Goal: Information Seeking & Learning: Learn about a topic

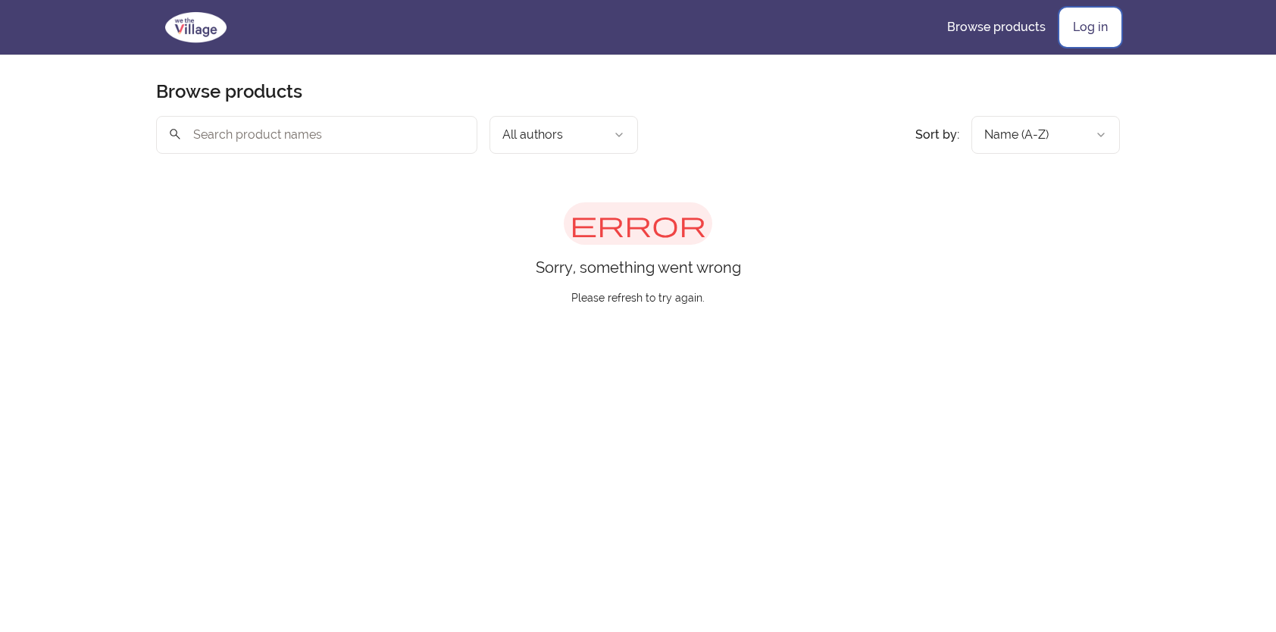
click at [1092, 23] on link "Log in" at bounding box center [1090, 27] width 59 height 36
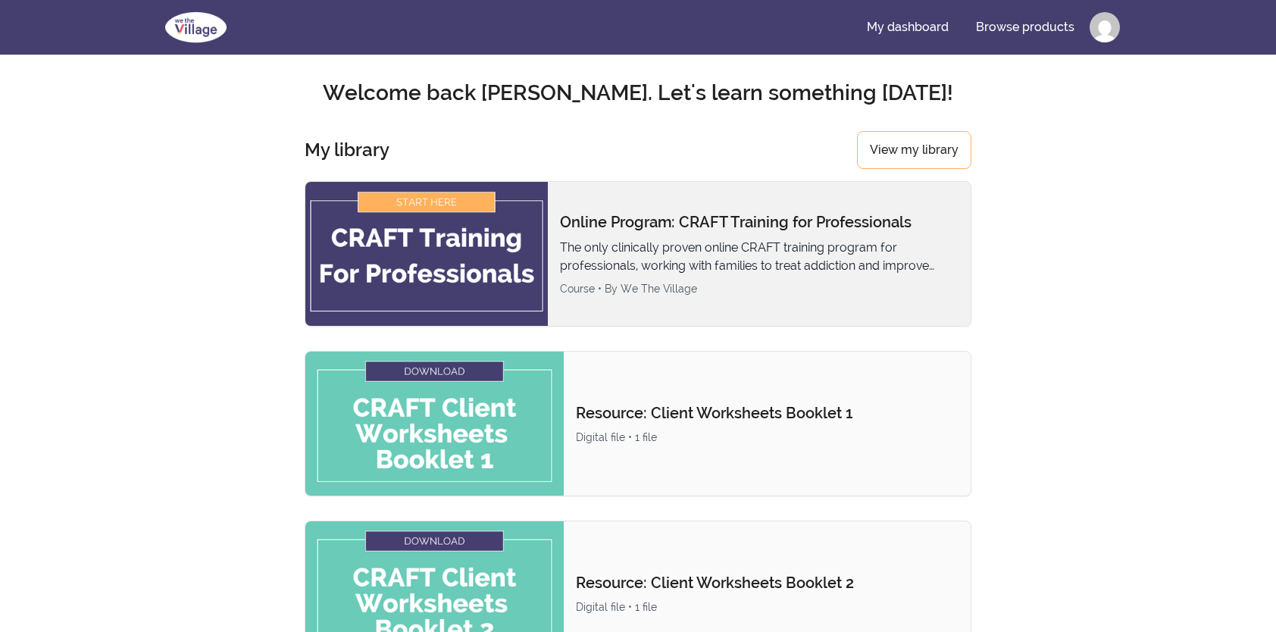
click at [413, 258] on img at bounding box center [426, 254] width 242 height 144
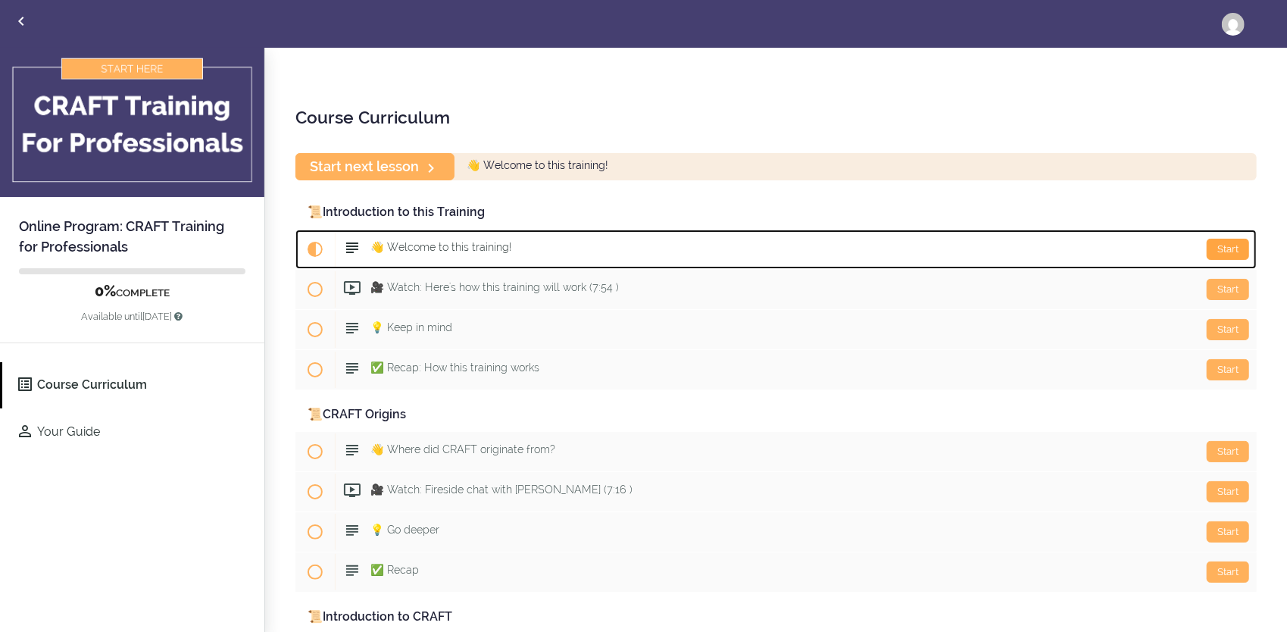
click at [1209, 250] on div "Start" at bounding box center [1228, 249] width 42 height 21
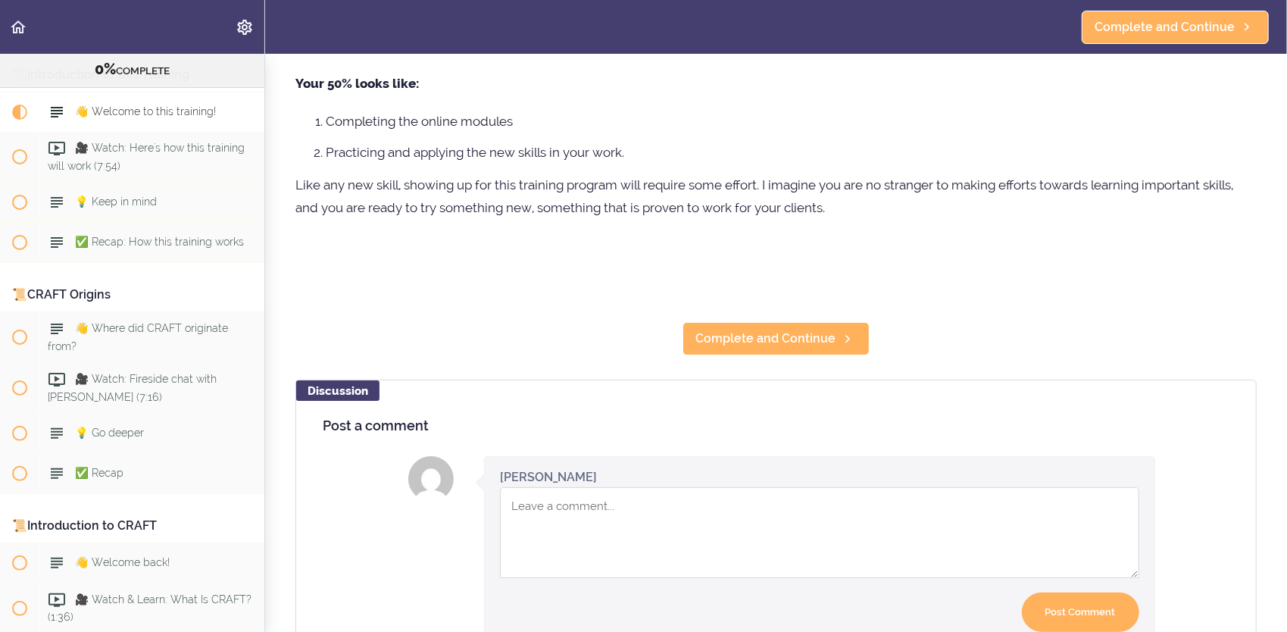
scroll to position [330, 0]
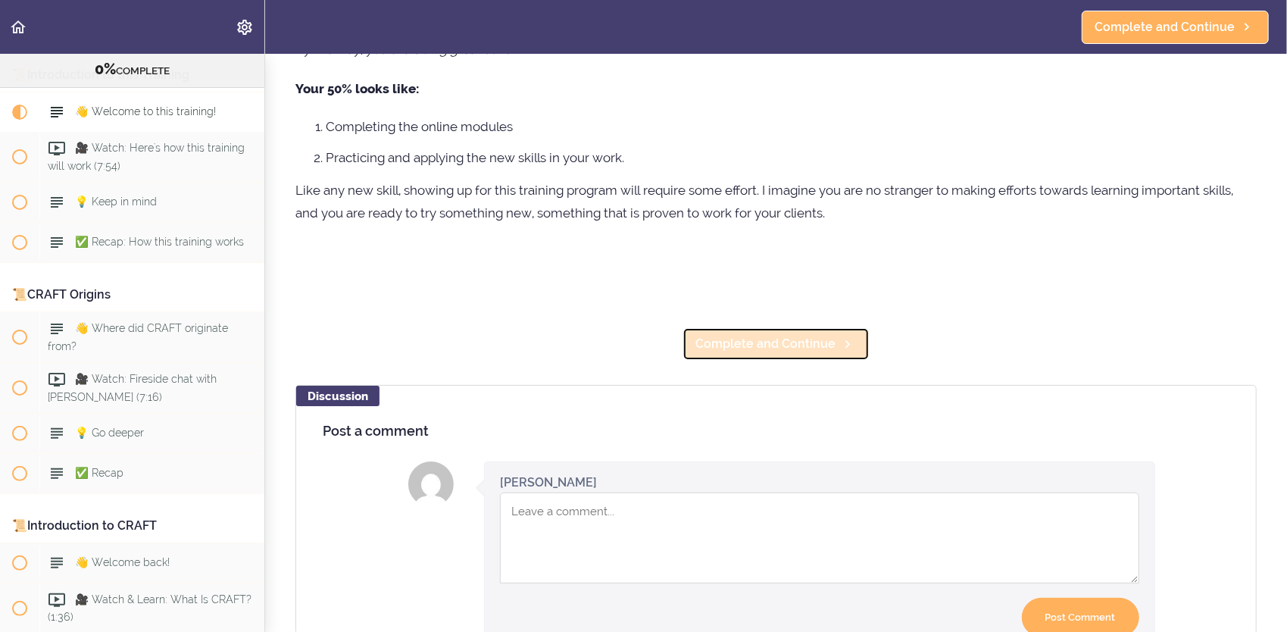
click at [697, 345] on span "Complete and Continue" at bounding box center [765, 344] width 140 height 18
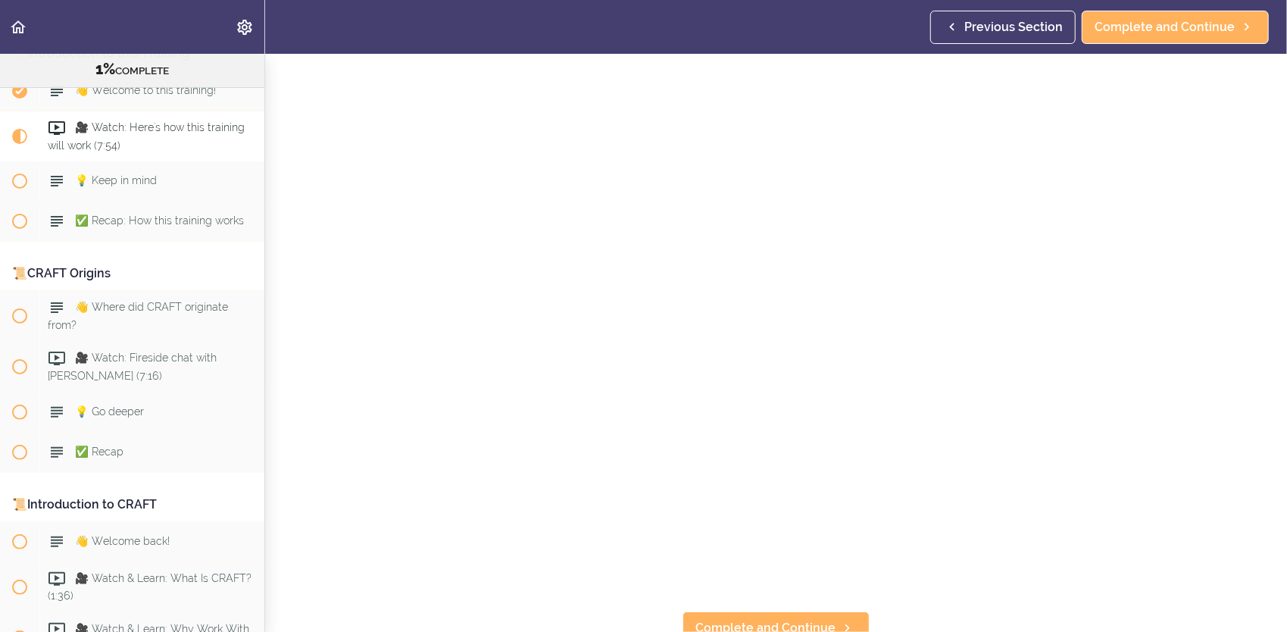
scroll to position [152, 0]
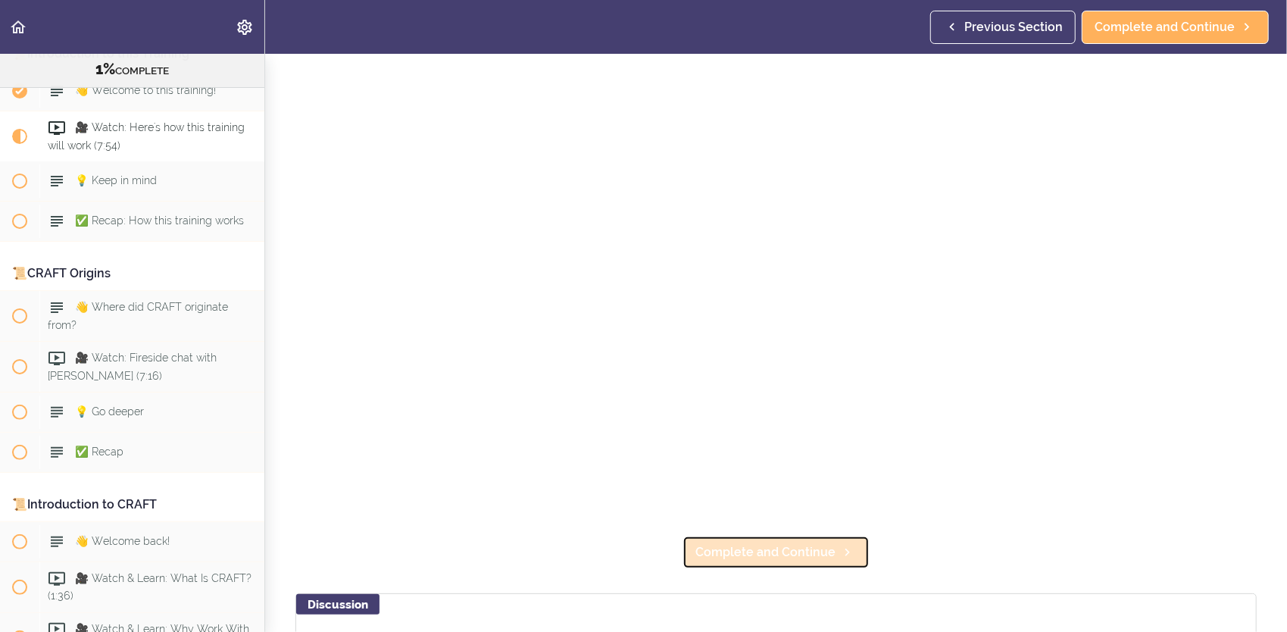
click at [767, 550] on span "Complete and Continue" at bounding box center [765, 552] width 140 height 18
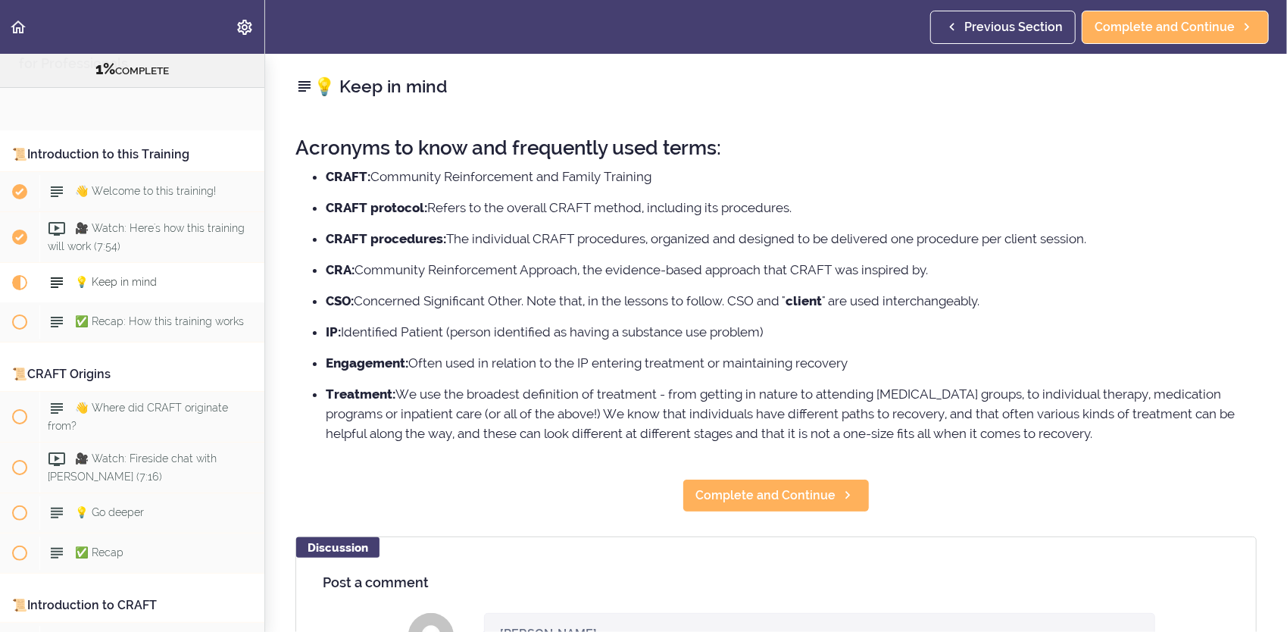
scroll to position [116, 0]
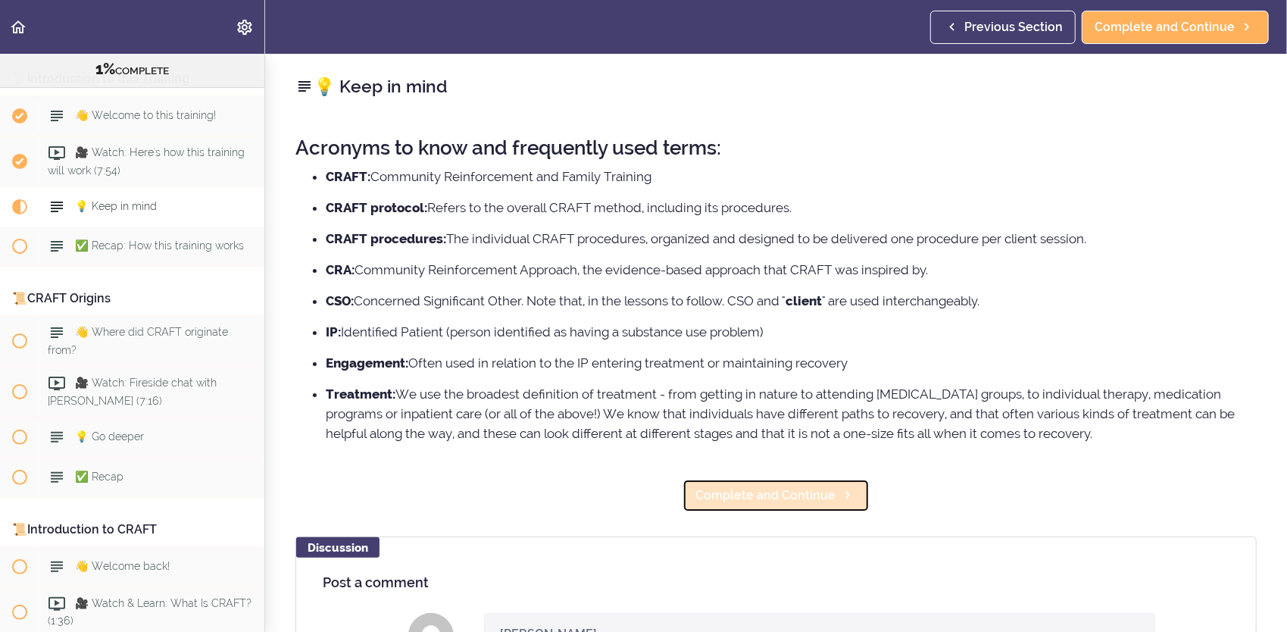
click at [781, 486] on span "Complete and Continue" at bounding box center [765, 495] width 140 height 18
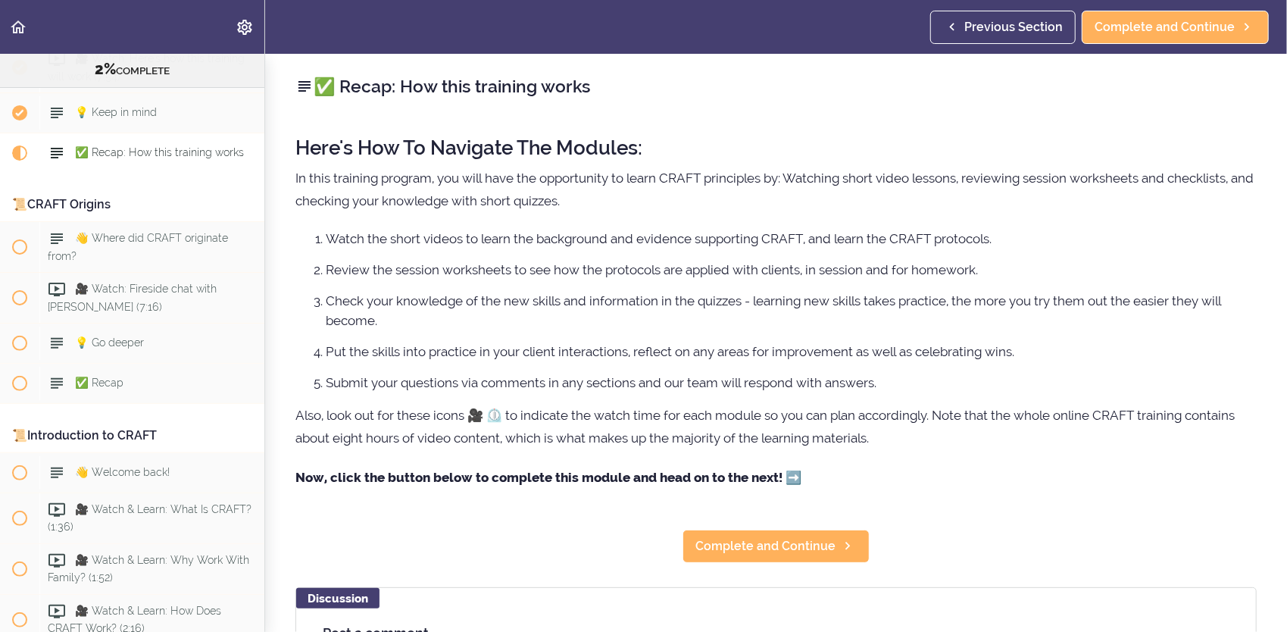
scroll to position [232, 0]
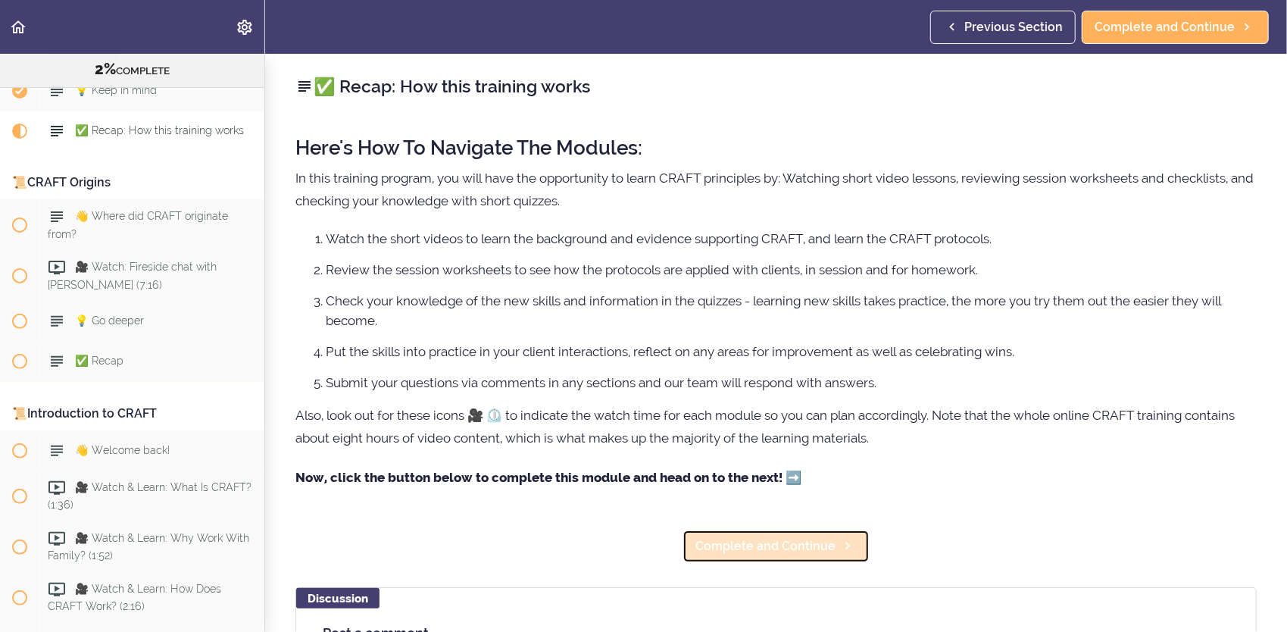
click at [747, 555] on span "Complete and Continue" at bounding box center [765, 546] width 140 height 18
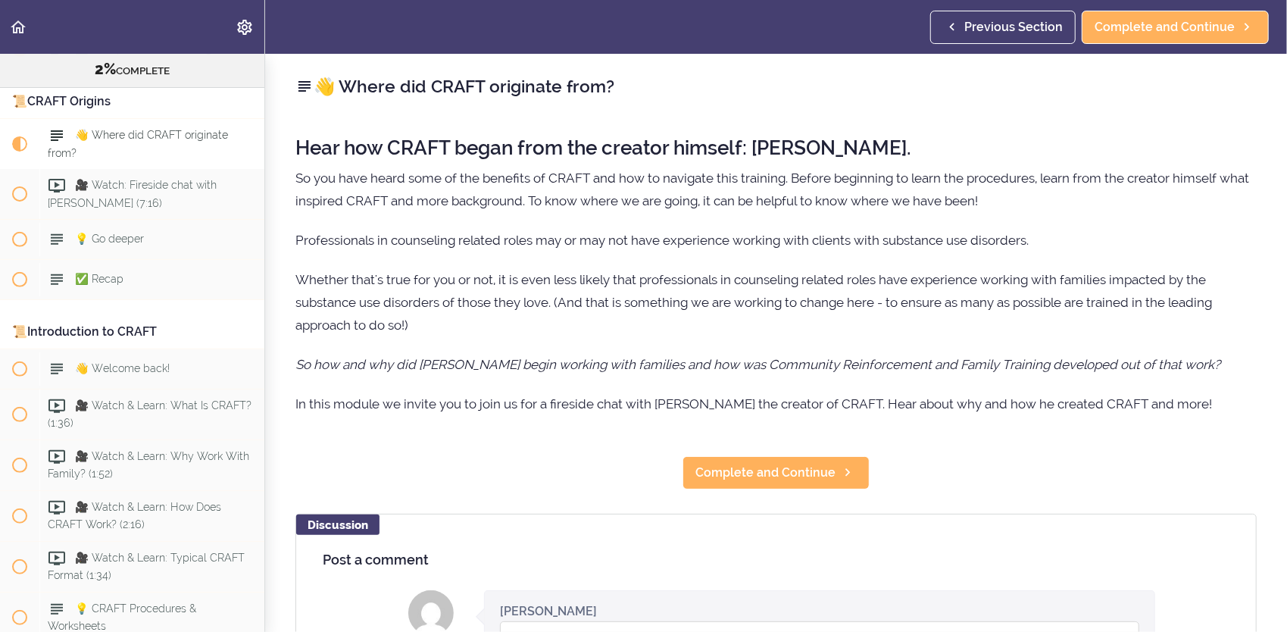
scroll to position [320, 0]
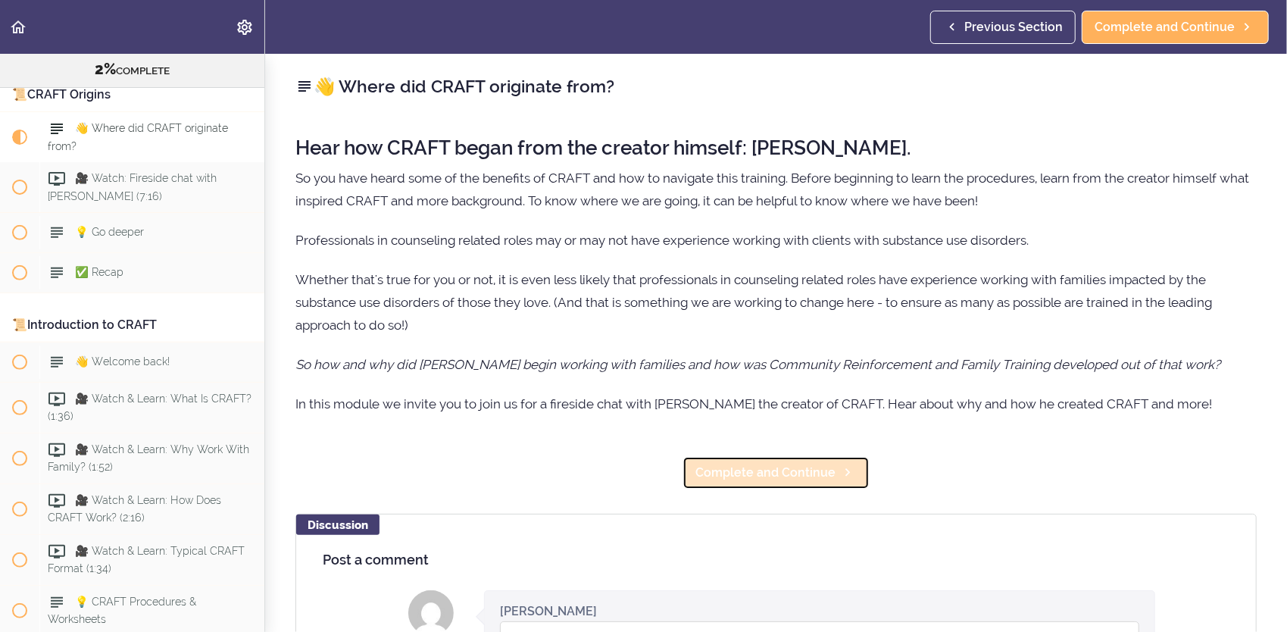
click at [773, 474] on span "Complete and Continue" at bounding box center [765, 473] width 140 height 18
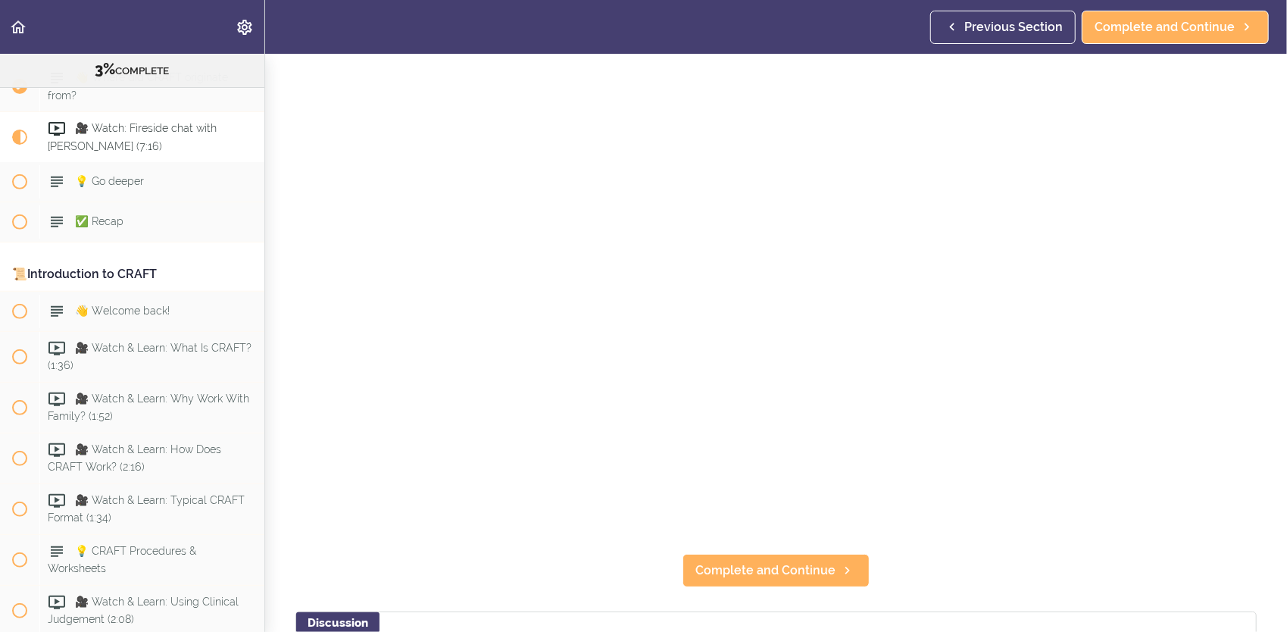
scroll to position [152, 0]
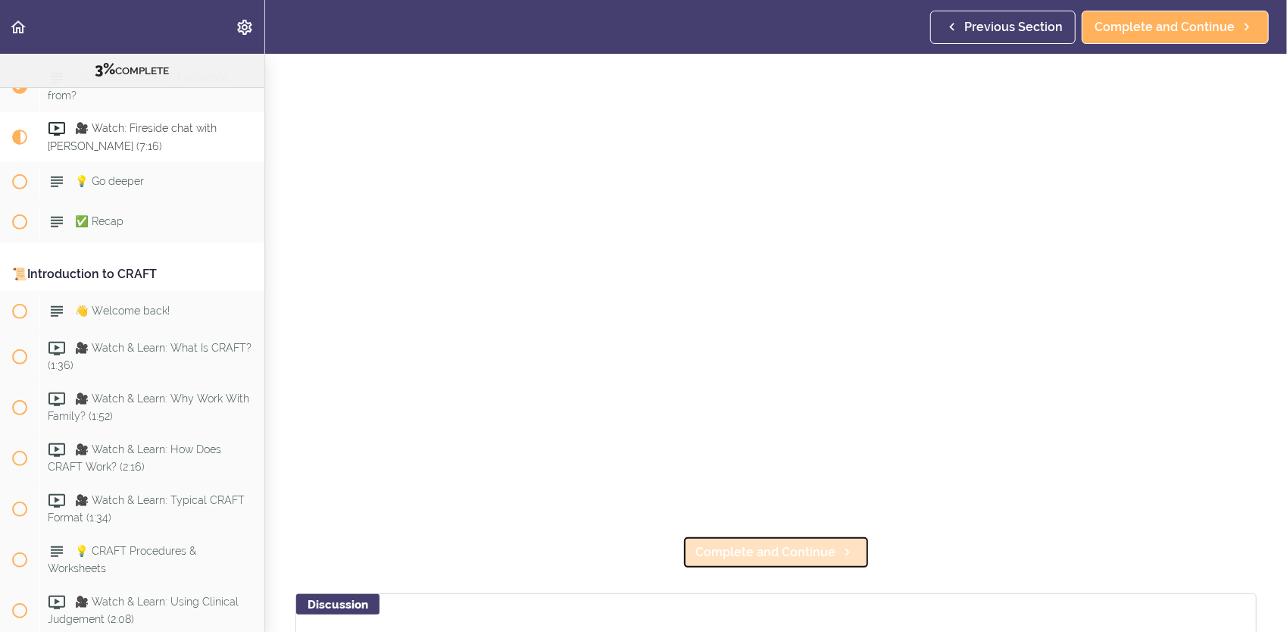
click at [841, 549] on icon at bounding box center [848, 553] width 18 height 16
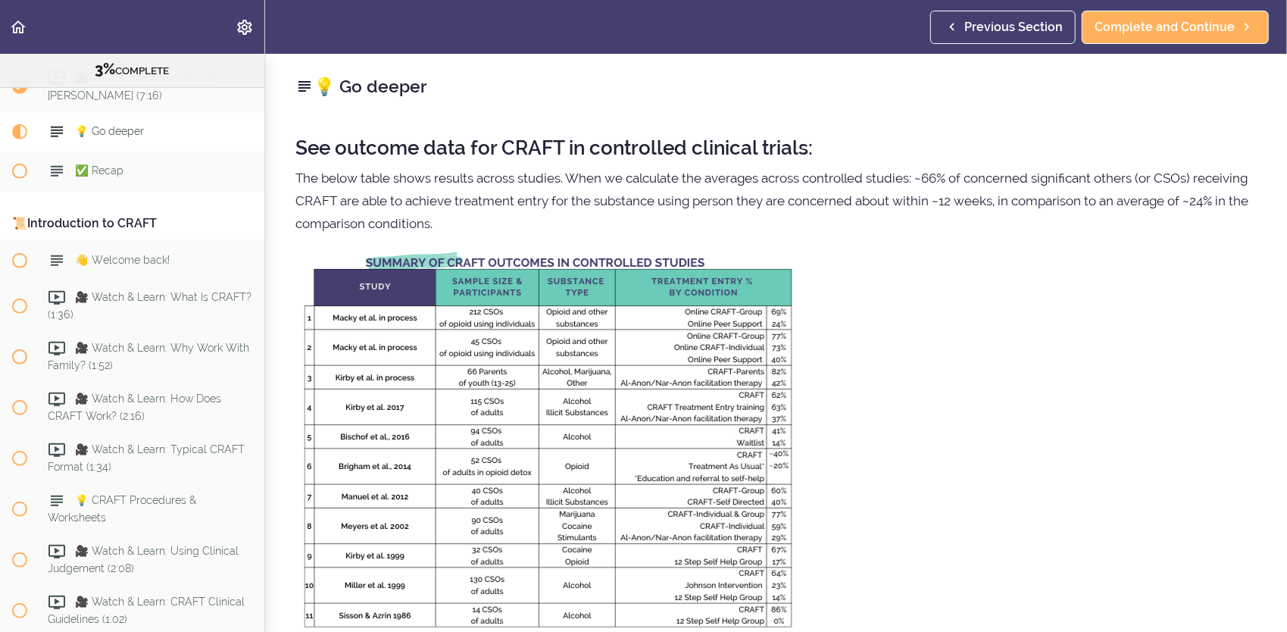
click at [303, 89] on icon at bounding box center [304, 86] width 18 height 18
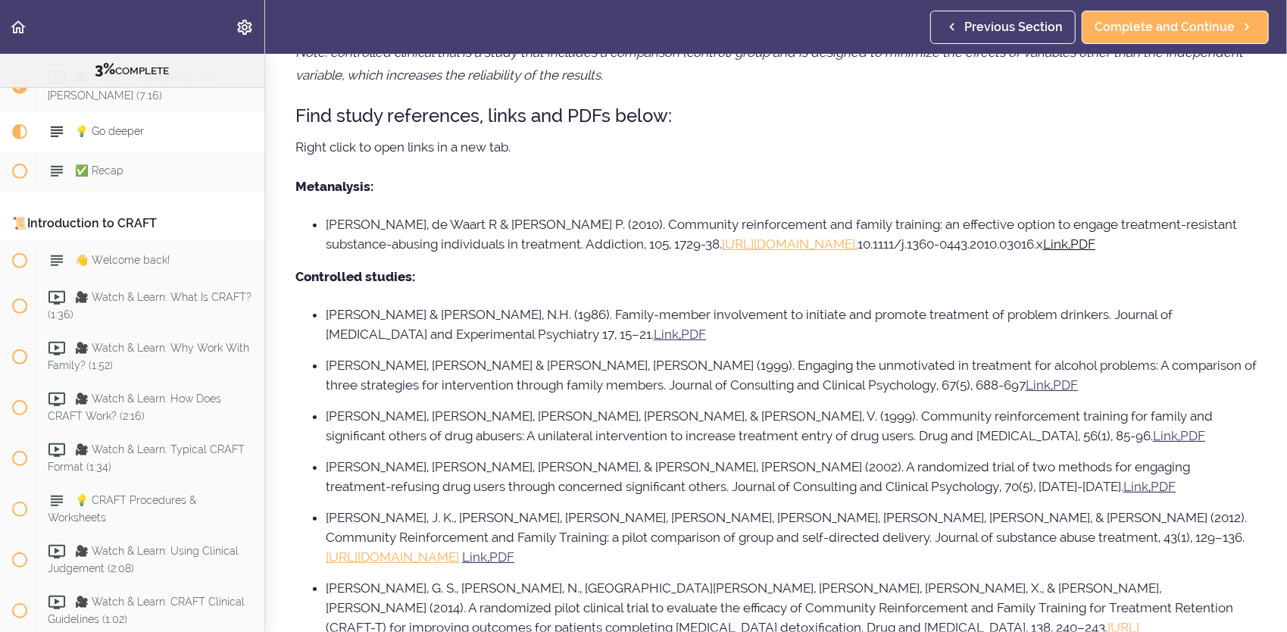
scroll to position [1061, 0]
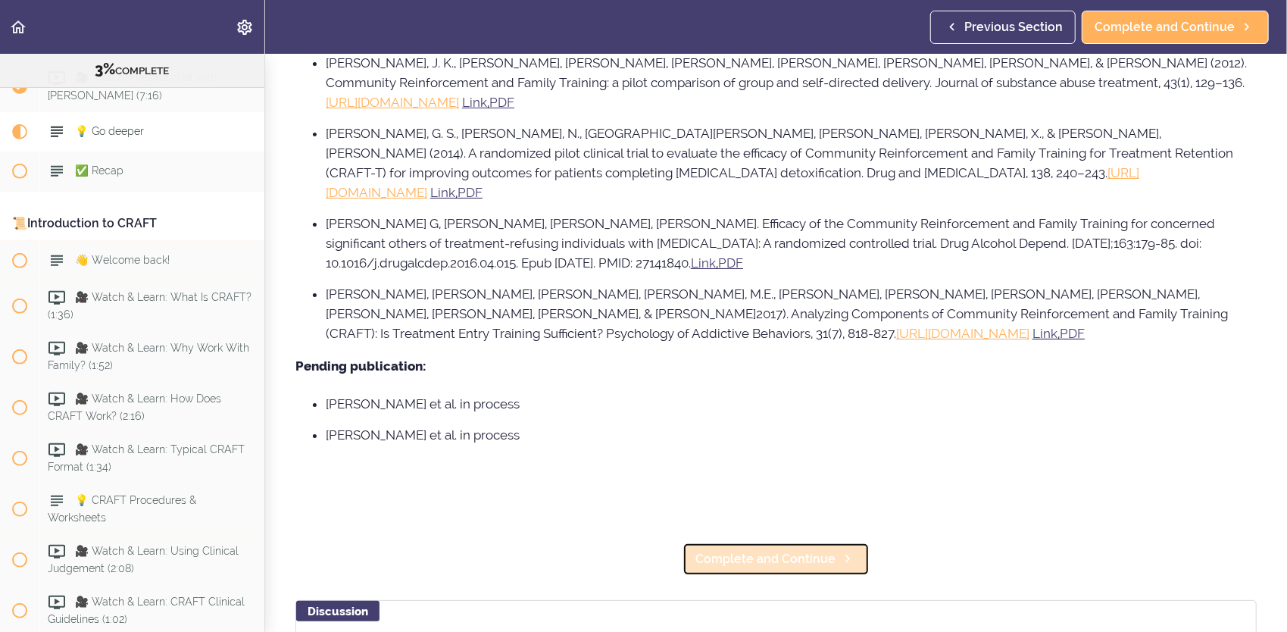
click at [776, 565] on span "Complete and Continue" at bounding box center [765, 559] width 140 height 18
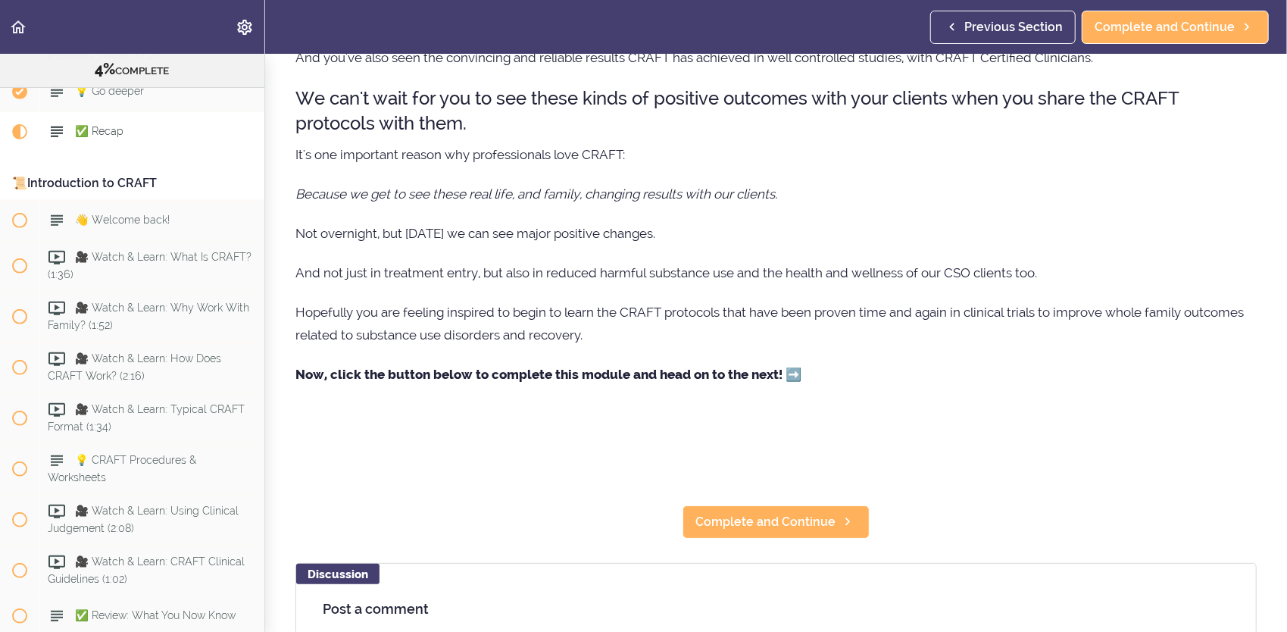
scroll to position [152, 0]
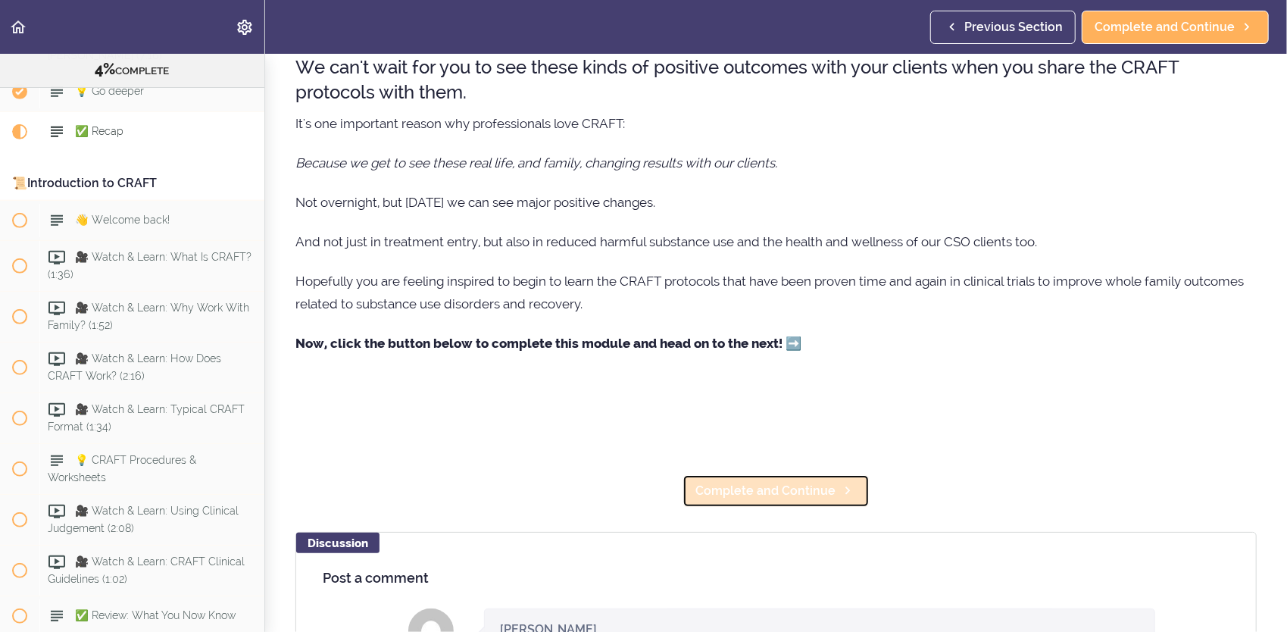
click at [740, 489] on span "Complete and Continue" at bounding box center [765, 491] width 140 height 18
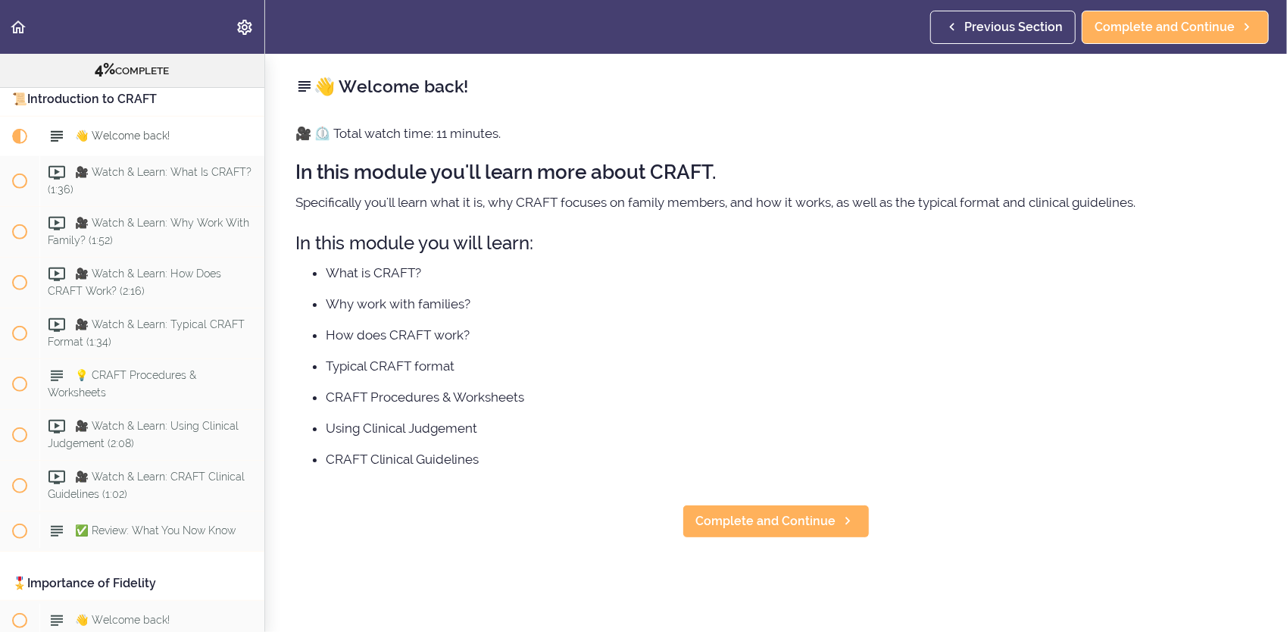
scroll to position [551, 0]
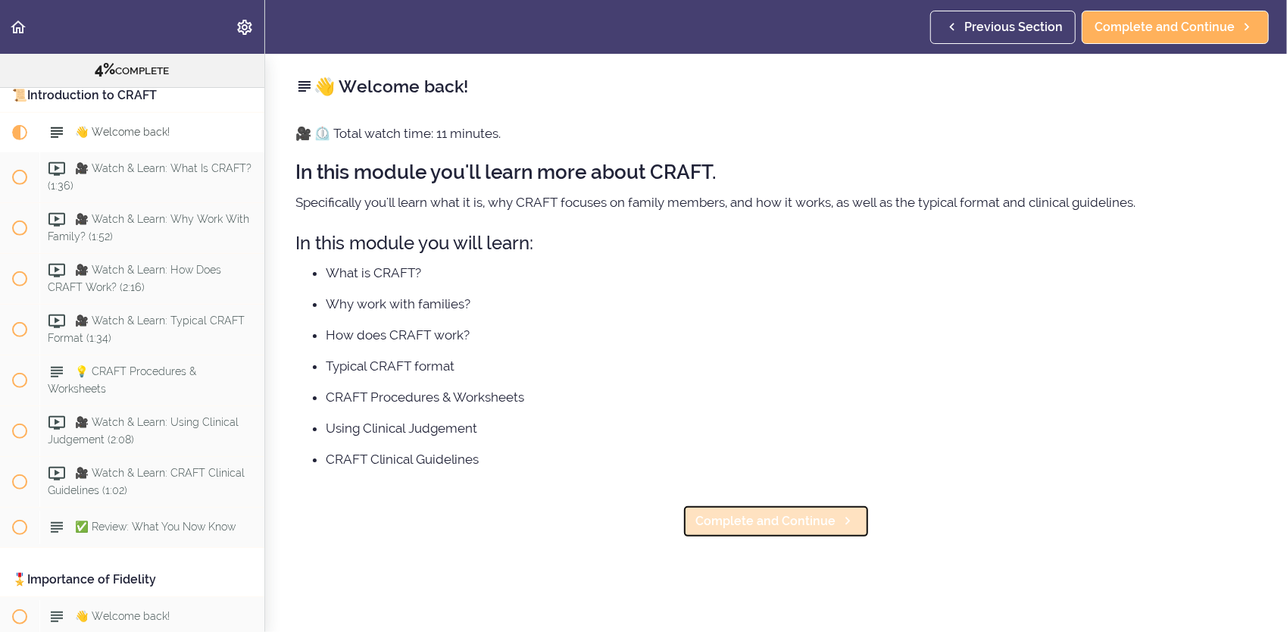
click at [755, 520] on span "Complete and Continue" at bounding box center [765, 521] width 140 height 18
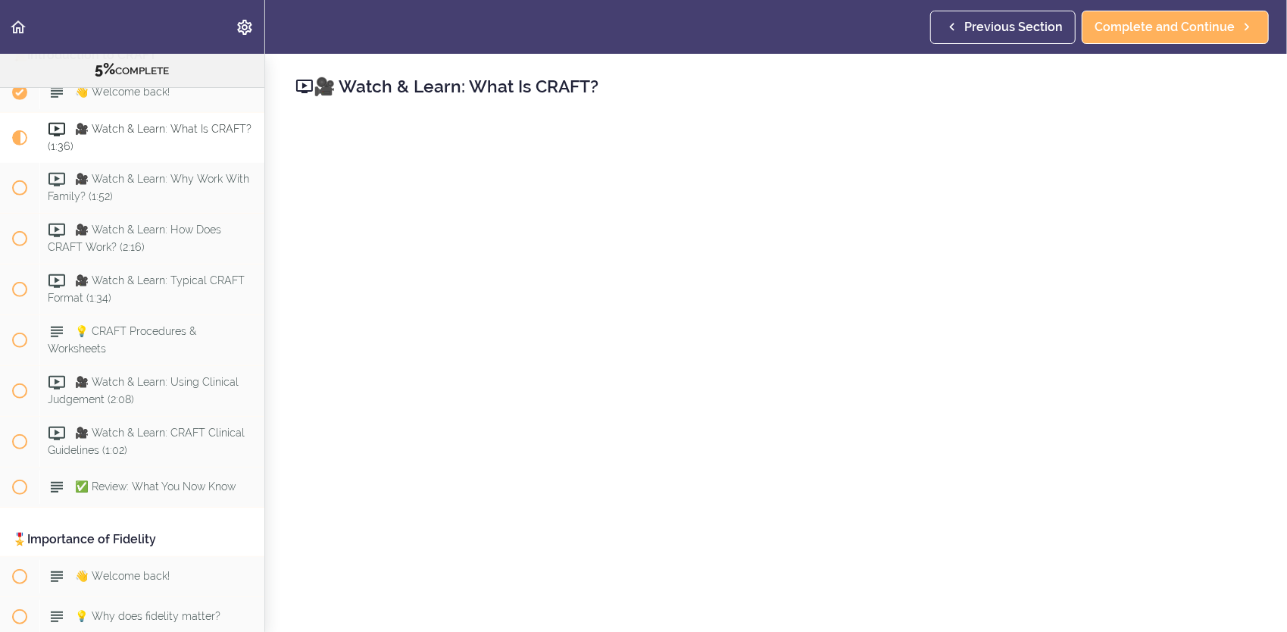
scroll to position [76, 0]
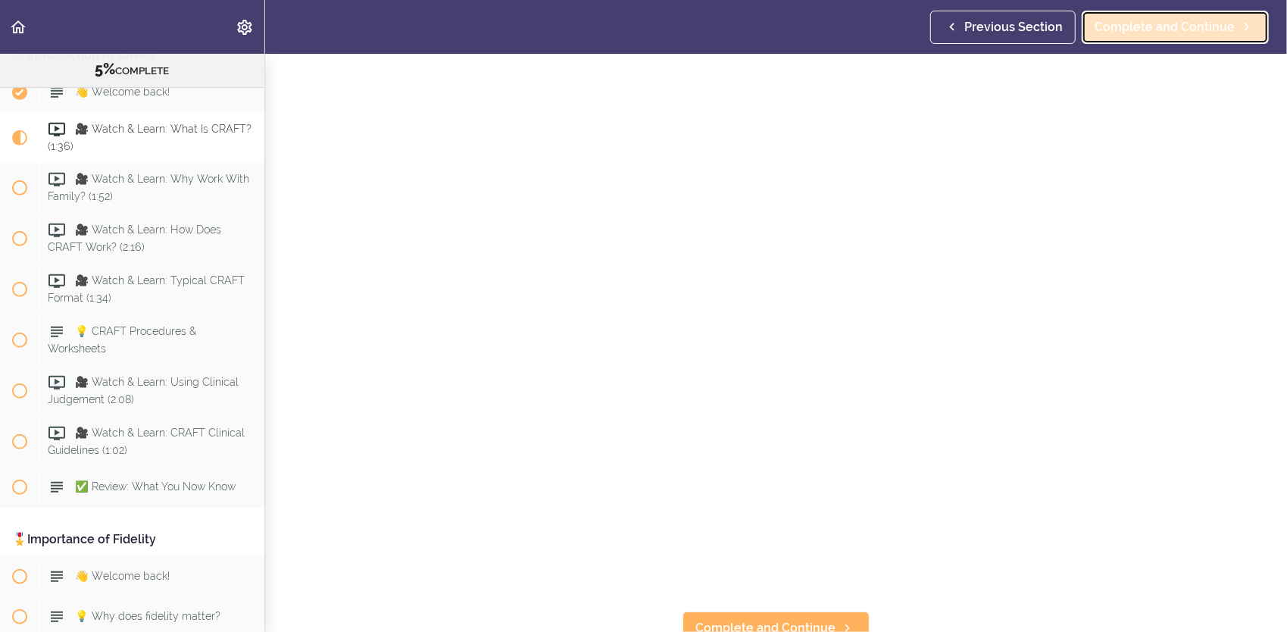
click at [1180, 38] on link "Complete and Continue" at bounding box center [1175, 27] width 187 height 33
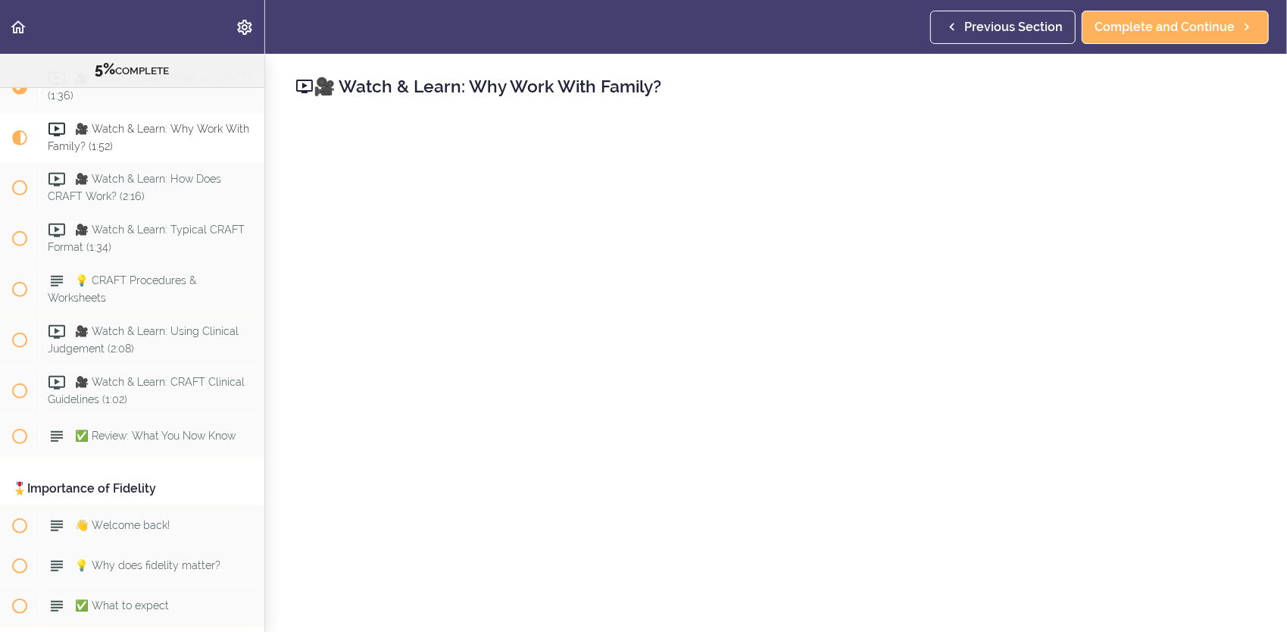
scroll to position [76, 0]
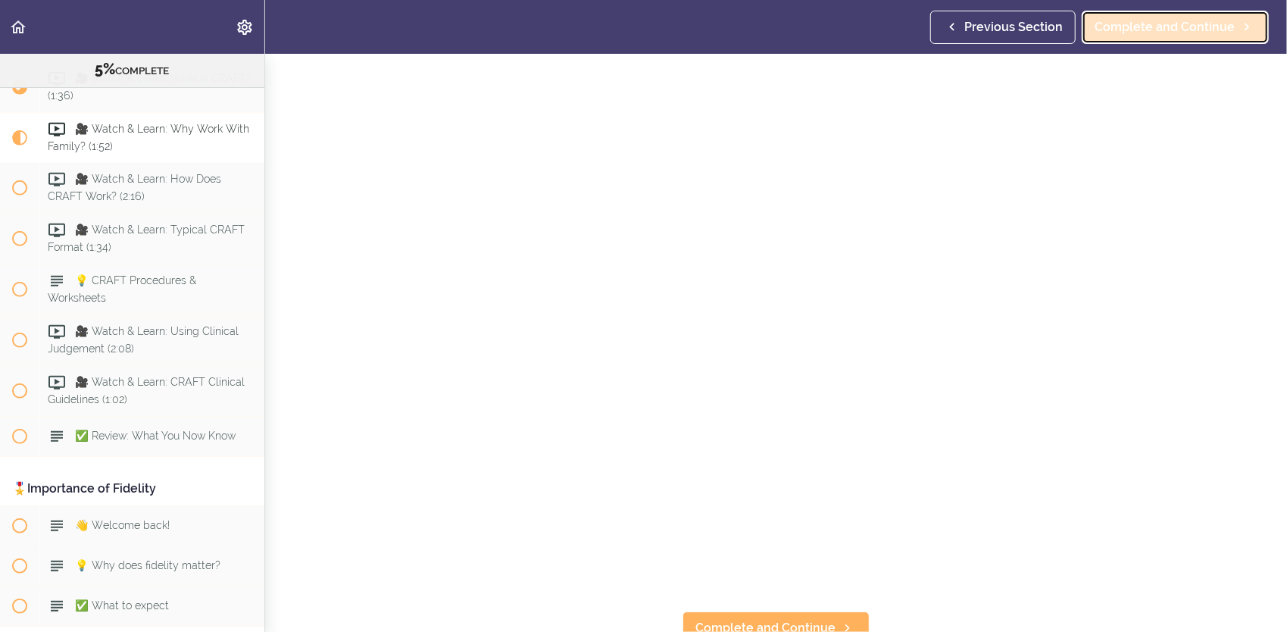
click at [1219, 26] on span "Complete and Continue" at bounding box center [1165, 27] width 140 height 18
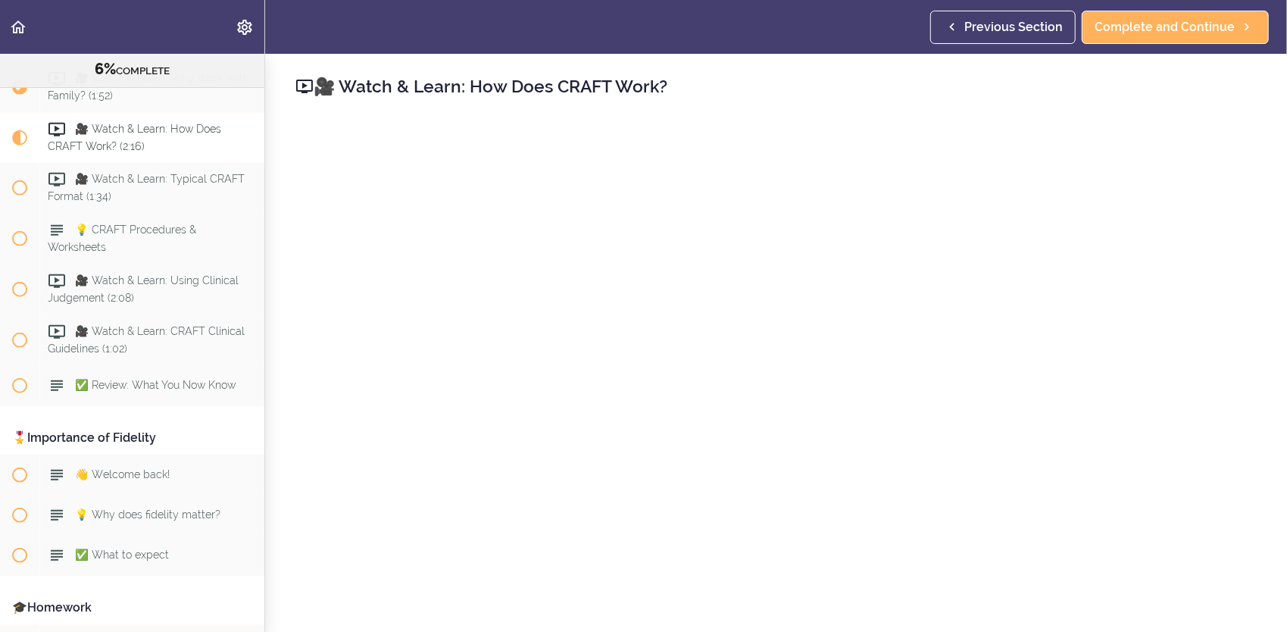
scroll to position [76, 0]
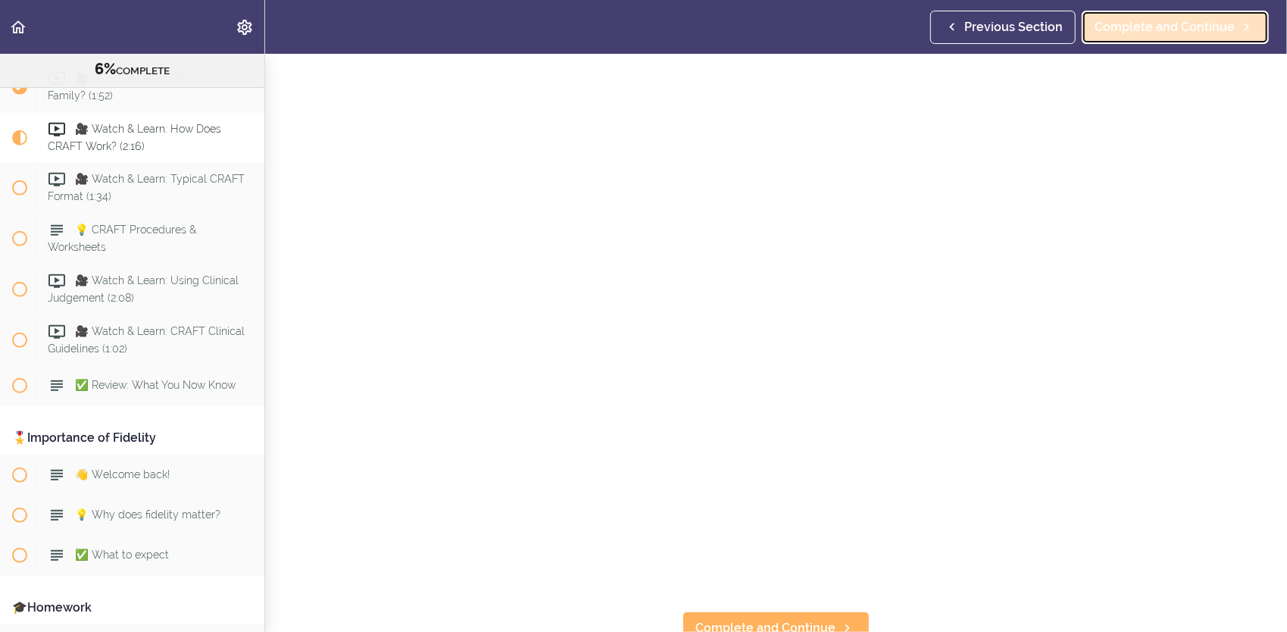
click at [1136, 36] on span "Complete and Continue" at bounding box center [1165, 27] width 140 height 18
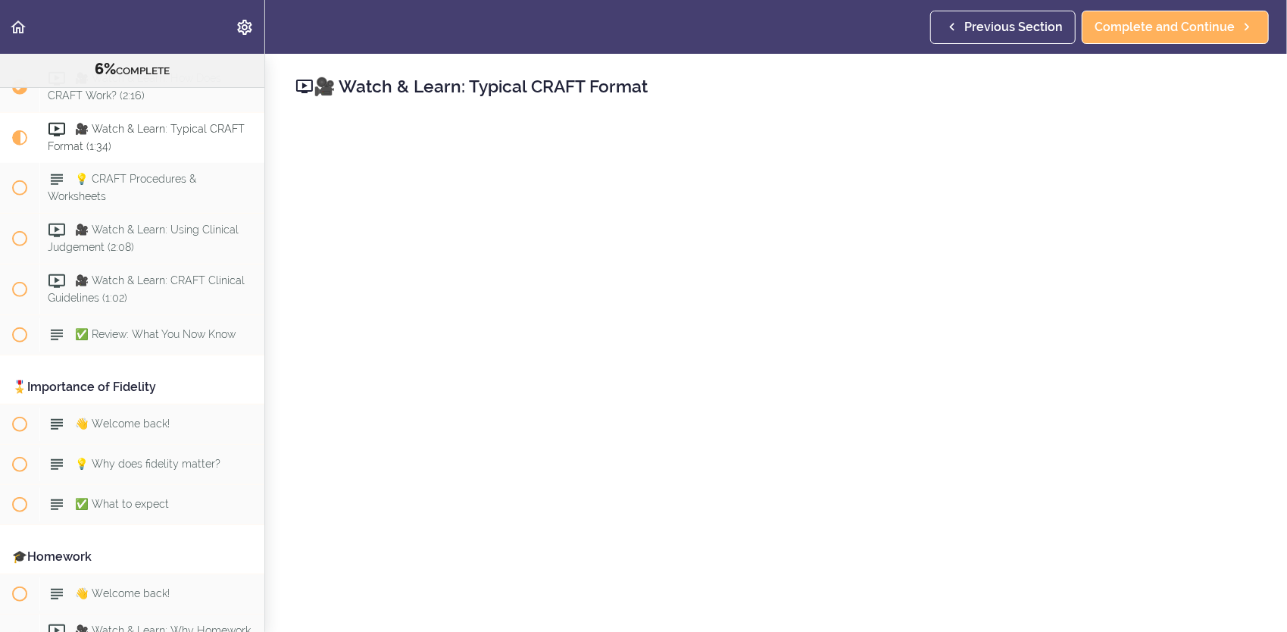
scroll to position [76, 0]
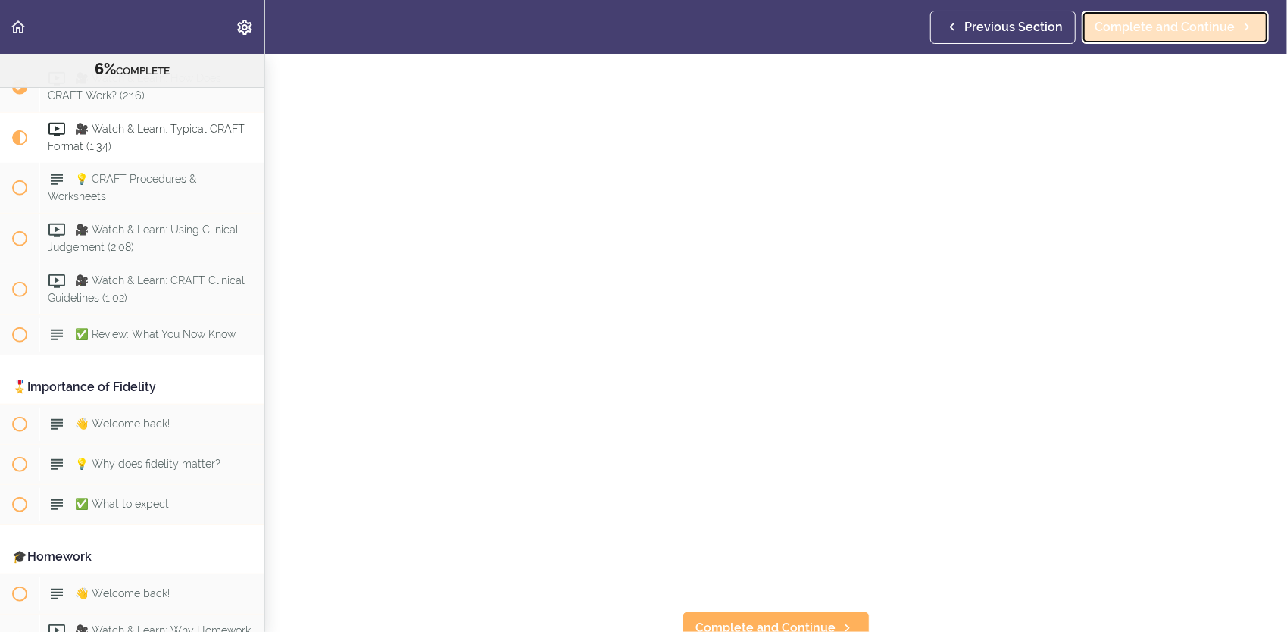
click at [1212, 21] on span "Complete and Continue" at bounding box center [1165, 27] width 140 height 18
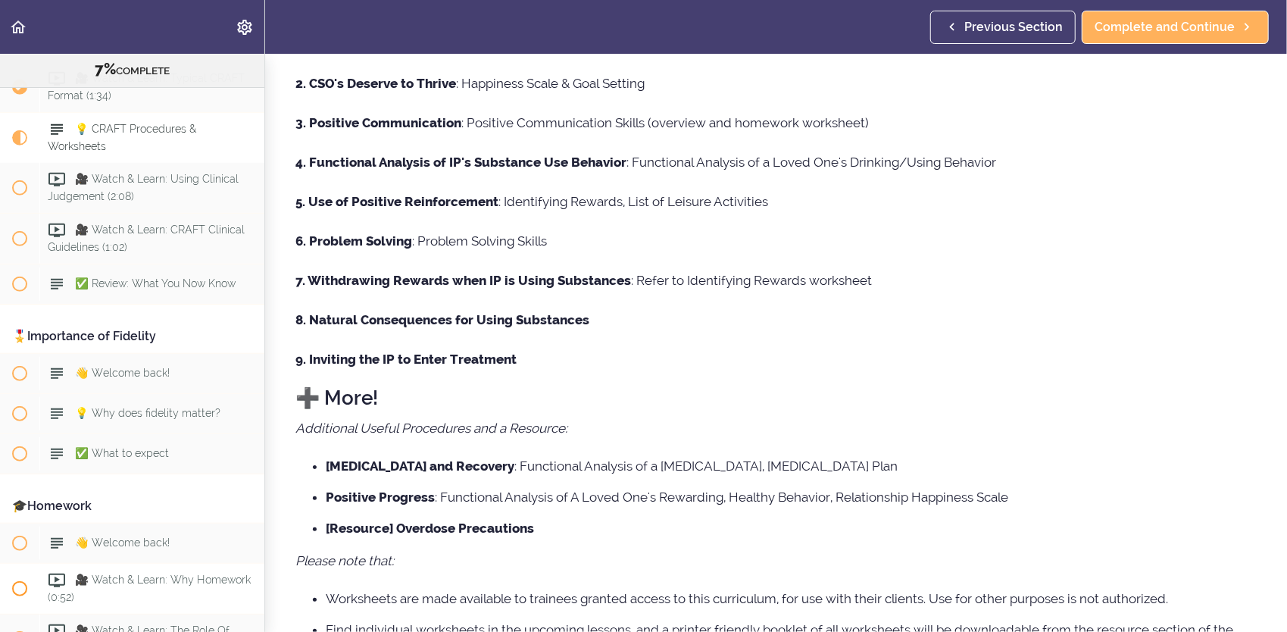
scroll to position [282, 0]
